Goal: Task Accomplishment & Management: Manage account settings

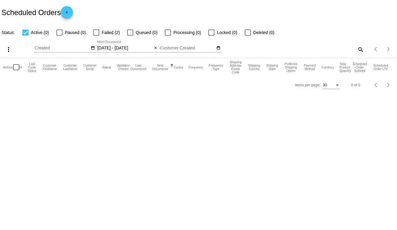
click at [355, 48] on div "search" at bounding box center [314, 49] width 99 height 10
click at [360, 48] on mat-icon "search" at bounding box center [360, 49] width 7 height 10
click at [328, 50] on input "Search" at bounding box center [314, 48] width 99 height 5
paste input "[EMAIL_ADDRESS][DOMAIN_NAME]"
type input "[EMAIL_ADDRESS][DOMAIN_NAME]"
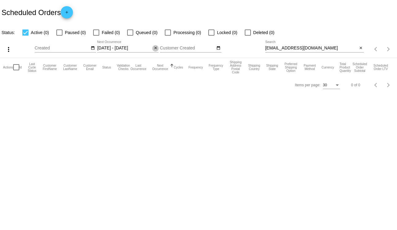
click at [157, 48] on mat-icon "close" at bounding box center [156, 48] width 4 height 5
click at [139, 111] on body "Scheduled Orders add Status: Active (0) Paused (0) Failed (1) Queued (0) Proces…" at bounding box center [198, 115] width 397 height 230
click at [102, 31] on span "Failed (1)" at bounding box center [111, 32] width 18 height 7
click at [96, 36] on input "Failed (1)" at bounding box center [96, 36] width 0 height 0
checkbox input "true"
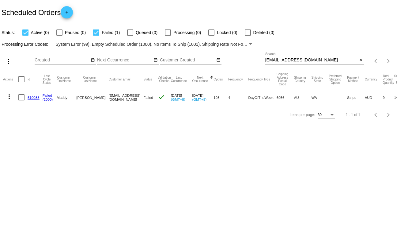
click at [47, 98] on link "(2000)" at bounding box center [48, 99] width 10 height 4
click at [10, 96] on mat-icon "more_vert" at bounding box center [9, 96] width 7 height 7
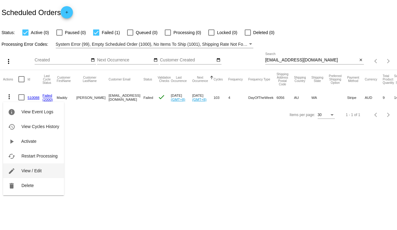
click at [23, 171] on span "View / Edit" at bounding box center [31, 170] width 20 height 5
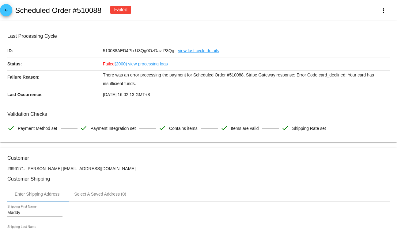
click at [383, 17] on div "arrow_back Scheduled Order #510088 Failed more_vert" at bounding box center [198, 10] width 397 height 21
click at [383, 13] on mat-icon "more_vert" at bounding box center [383, 10] width 7 height 7
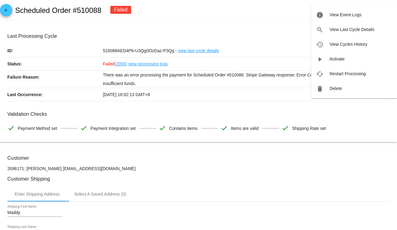
click at [265, 21] on div at bounding box center [198, 115] width 397 height 230
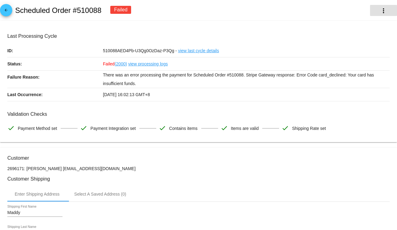
click at [383, 10] on mat-icon "more_vert" at bounding box center [383, 10] width 7 height 7
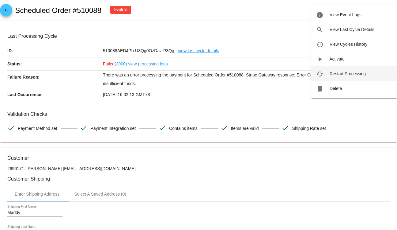
click at [339, 70] on button "cached Restart Processing" at bounding box center [354, 73] width 86 height 15
